Goal: Book appointment/travel/reservation

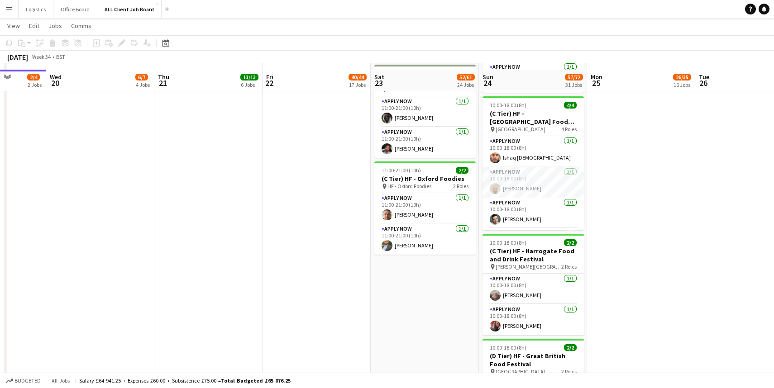
scroll to position [1902, 0]
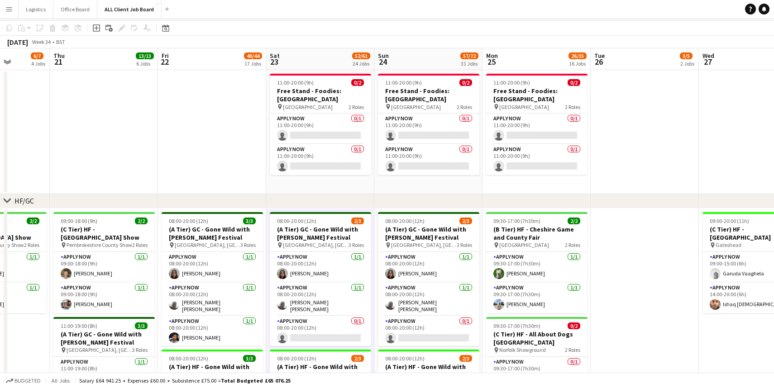
scroll to position [0, 0]
